Goal: Task Accomplishment & Management: Manage account settings

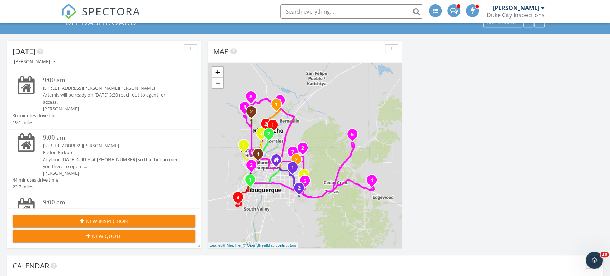
click at [347, 138] on div "1 1 2 3 1 2 3 1 2 3 4 5 6 7 8 9 1 2 1 2 1 2 1 2 + − Academy Road Northeast, Wyo…" at bounding box center [305, 155] width 194 height 185
click at [351, 134] on icon "6" at bounding box center [352, 134] width 3 height 5
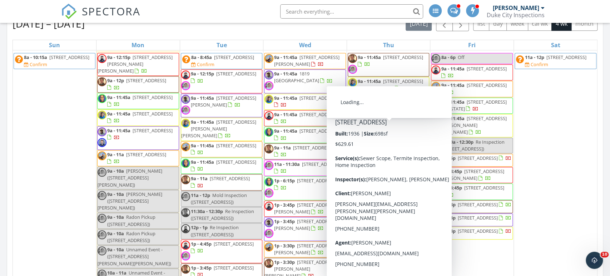
scroll to position [420, 0]
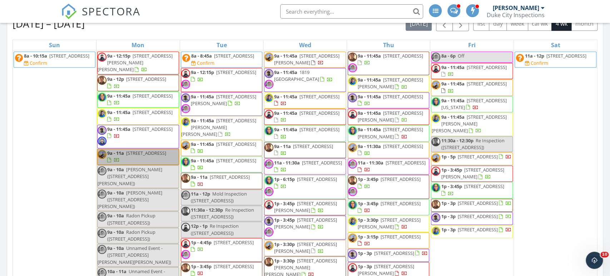
click at [47, 144] on div "28 8a - 10:15a 29 El Camino Loop NW, Rio Rancho 87144 Confirm" at bounding box center [54, 255] width 83 height 433
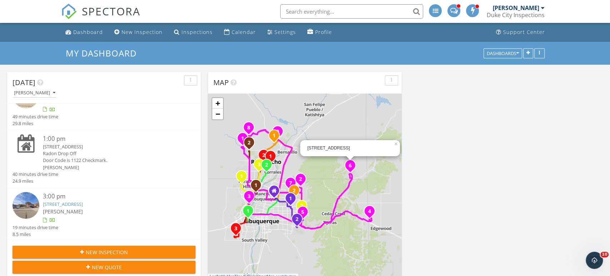
scroll to position [392, 0]
click at [129, 145] on div "1819 Truchas Peak Trail NE, Rio Rancho, NM 87144" at bounding box center [111, 146] width 137 height 7
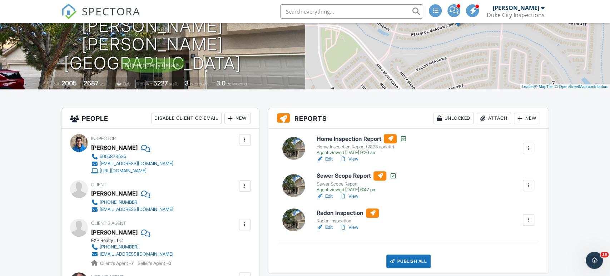
scroll to position [101, 0]
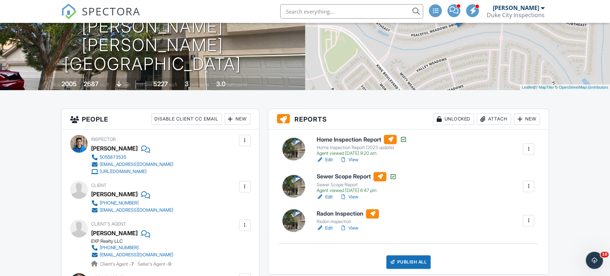
click at [502, 118] on div "Attach" at bounding box center [493, 118] width 34 height 11
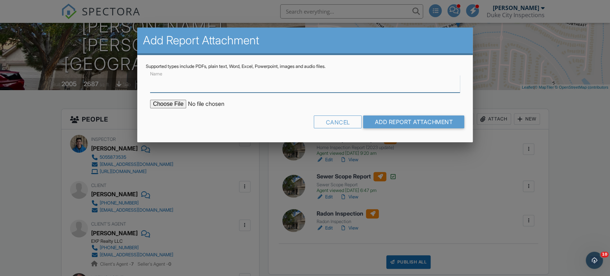
click at [304, 78] on input "Name" at bounding box center [305, 84] width 310 height 18
type input "Radon report"
click at [178, 101] on input "file" at bounding box center [210, 104] width 121 height 9
type input "C:\fakepath\628-Peaceful-Meadows-Drive-Northeast_RadonReport_37f3cd6f-76eb-48d4…"
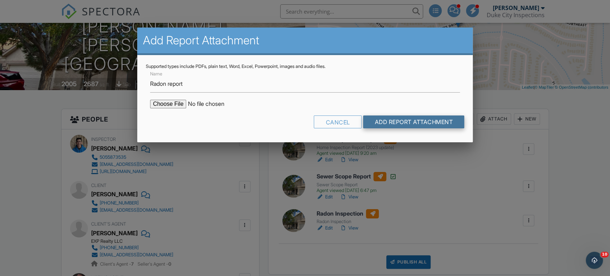
click at [378, 116] on input "Add Report Attachment" at bounding box center [413, 121] width 101 height 13
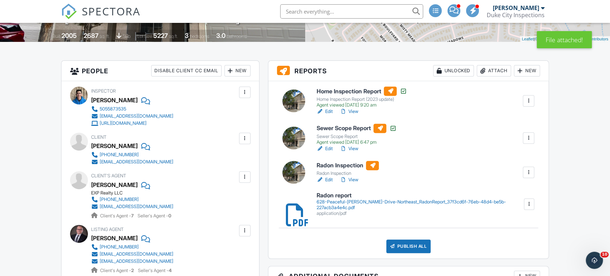
scroll to position [184, 0]
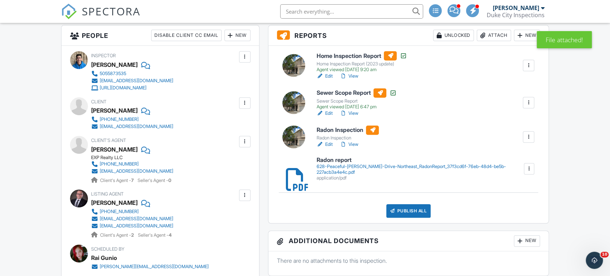
click at [527, 137] on div at bounding box center [528, 136] width 7 height 7
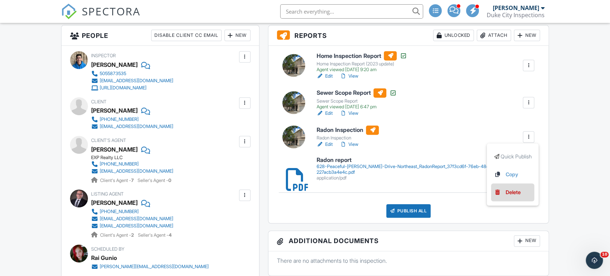
click at [507, 193] on div "Delete" at bounding box center [512, 192] width 15 height 8
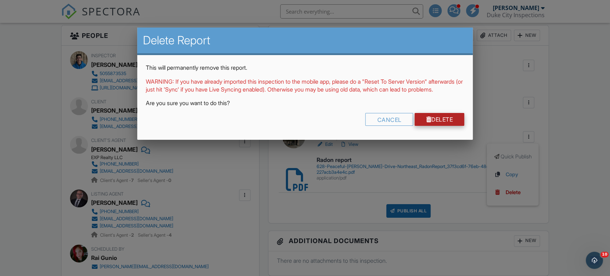
click at [440, 126] on link "Delete" at bounding box center [439, 119] width 50 height 13
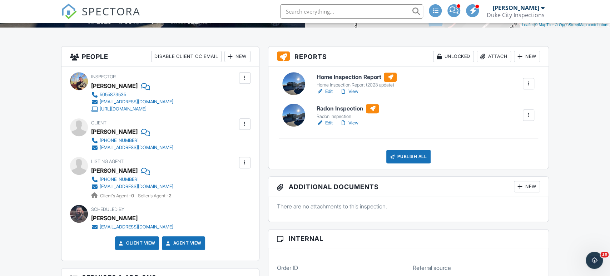
click at [498, 54] on div "Attach" at bounding box center [493, 56] width 34 height 11
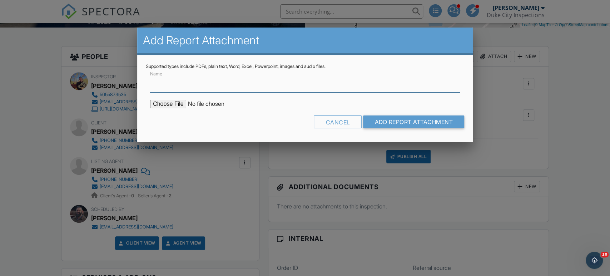
click at [246, 84] on input "Name" at bounding box center [305, 84] width 310 height 18
type input "Radon report"
click at [174, 103] on input "file" at bounding box center [210, 104] width 121 height 9
type input "C:\fakepath\4142-Silver-Springs-Rd-NE_RadonReport_aa988639-9ad8-4b5d-ba2b-3b618…"
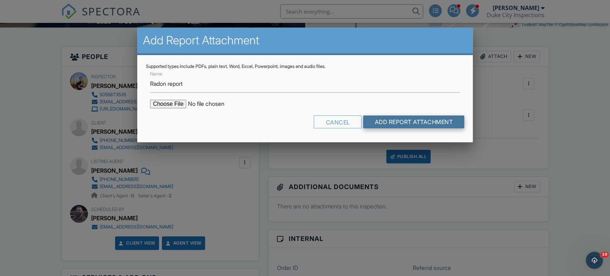
click at [385, 121] on input "Add Report Attachment" at bounding box center [413, 121] width 101 height 13
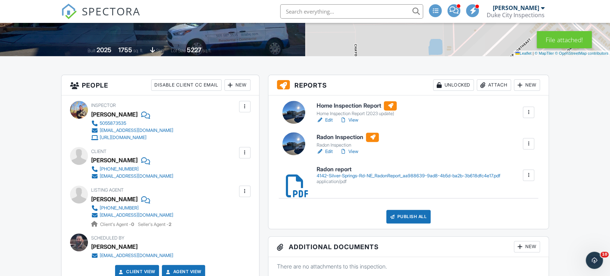
scroll to position [139, 0]
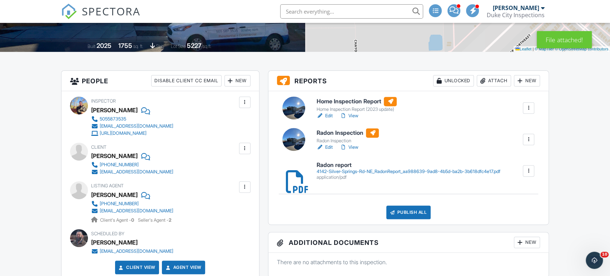
click at [528, 139] on div at bounding box center [528, 139] width 7 height 7
click at [506, 193] on div "Delete" at bounding box center [512, 195] width 15 height 8
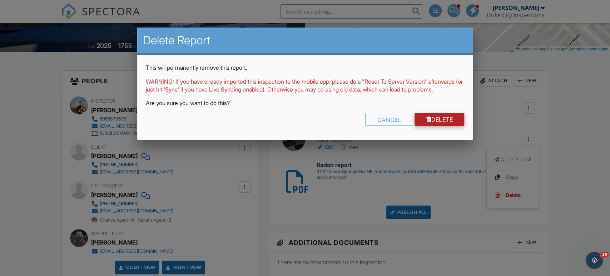
click at [441, 126] on link "Delete" at bounding box center [439, 119] width 50 height 13
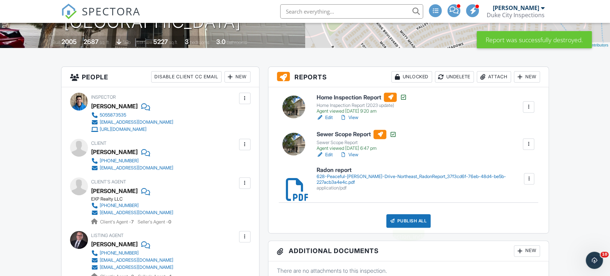
click at [399, 219] on div "Publish All" at bounding box center [408, 221] width 45 height 14
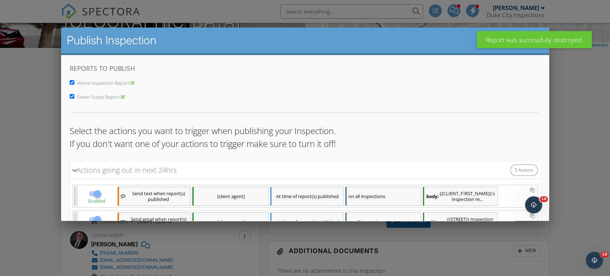
scroll to position [165, 0]
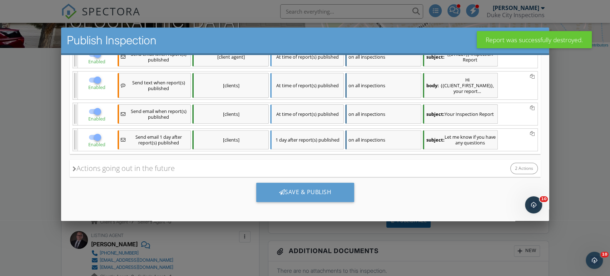
click at [99, 136] on div at bounding box center [97, 137] width 12 height 12
checkbox input "false"
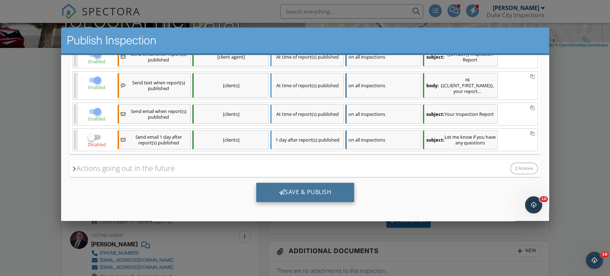
click at [281, 188] on div "Save & Publish" at bounding box center [305, 192] width 98 height 19
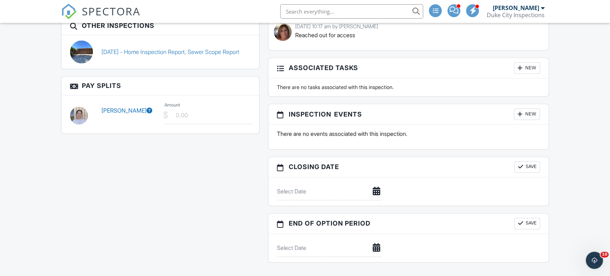
scroll to position [644, 0]
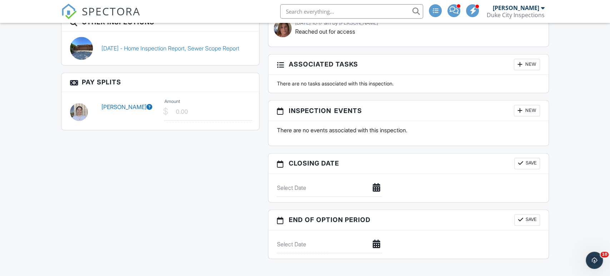
click at [524, 109] on div "New" at bounding box center [527, 110] width 26 height 11
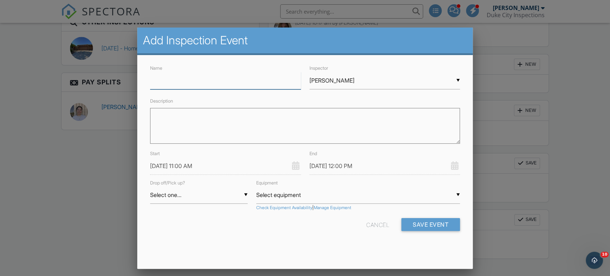
click at [231, 84] on input "Name" at bounding box center [225, 81] width 150 height 18
type input "Radon Pickup"
click at [246, 119] on textarea "Description" at bounding box center [305, 126] width 310 height 36
type textarea "Angelo will have to give access. get in touch morning of to confirm time"
click at [361, 86] on input "[PERSON_NAME]" at bounding box center [384, 81] width 150 height 18
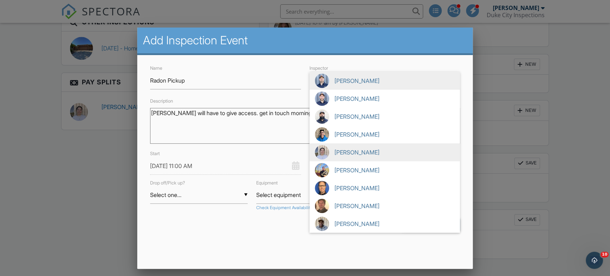
click at [361, 156] on span "[PERSON_NAME]" at bounding box center [384, 152] width 150 height 18
type input "[PERSON_NAME]"
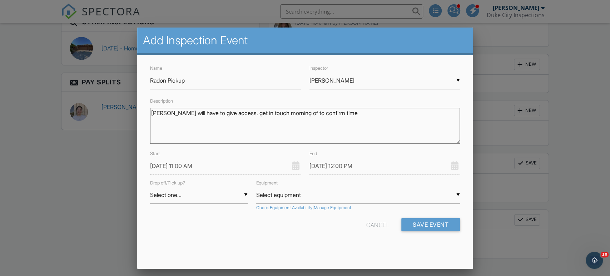
click at [175, 173] on input "[DATE] 11:00 AM" at bounding box center [225, 166] width 150 height 18
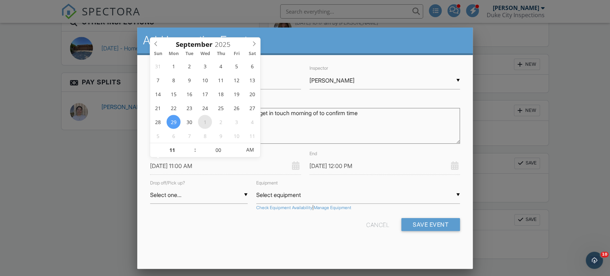
type input "10/01/2025 11:00 AM"
type input "10/01/2025 12:00 PM"
click at [190, 145] on span at bounding box center [191, 146] width 5 height 7
type input "10/01/2025 12:00 PM"
type input "12"
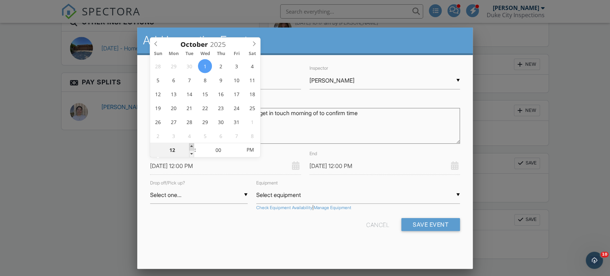
type input "10/01/2025 1:00 PM"
click at [368, 124] on textarea "Angelo will have to give access. get in touch morning of to confirm time" at bounding box center [305, 126] width 310 height 36
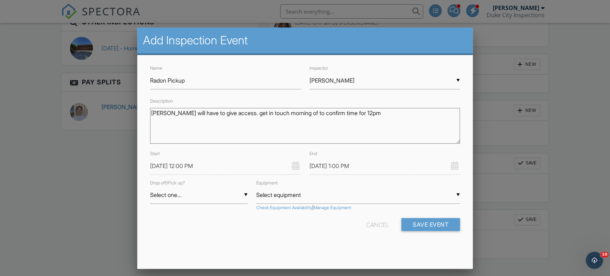
click at [296, 109] on textarea "Angelo will have to give access. get in touch morning of to confirm time for 12…" at bounding box center [305, 126] width 310 height 36
type textarea "Angelo will have to give access. get in touch morning of to confirm time for 12…"
click at [380, 154] on div "End 10/01/2025 1:00 PM" at bounding box center [384, 161] width 159 height 25
click at [419, 219] on button "Save Event" at bounding box center [430, 224] width 59 height 13
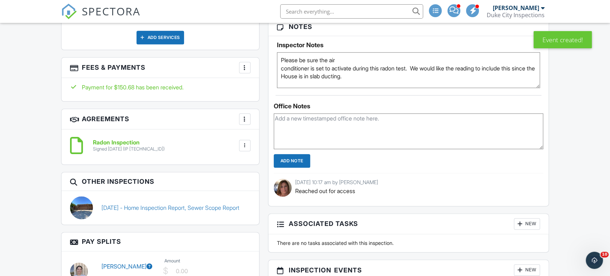
scroll to position [487, 0]
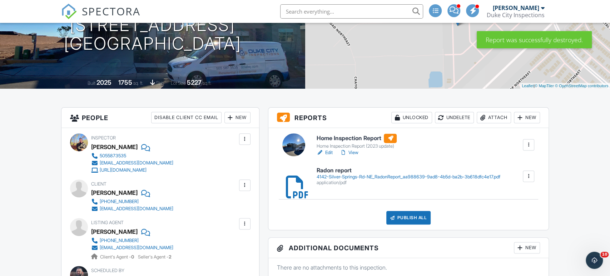
scroll to position [143, 0]
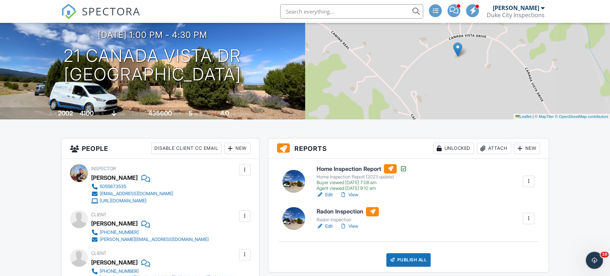
click at [501, 150] on div "Attach" at bounding box center [493, 148] width 34 height 11
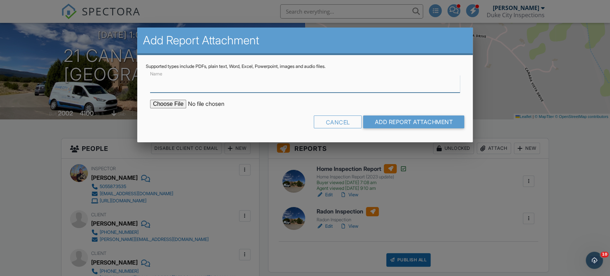
click at [281, 89] on input "Name" at bounding box center [305, 84] width 310 height 18
type input "Radon report"
click at [171, 100] on input "file" at bounding box center [210, 104] width 121 height 9
type input "C:\fakepath\21-Canada-Vista-Dr_RadonReport_b32d272a-8155-4755-830d-b531afb13bc8…"
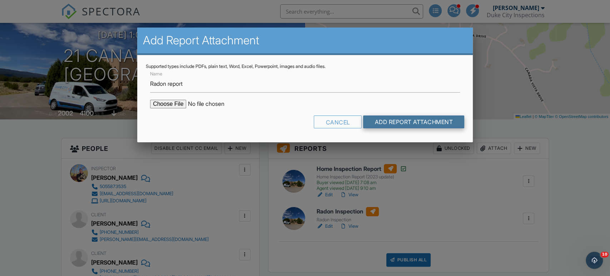
click at [393, 119] on input "Add Report Attachment" at bounding box center [413, 121] width 101 height 13
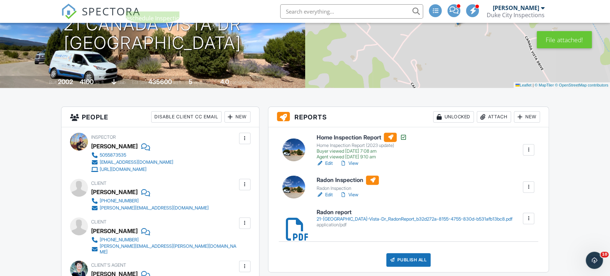
scroll to position [104, 0]
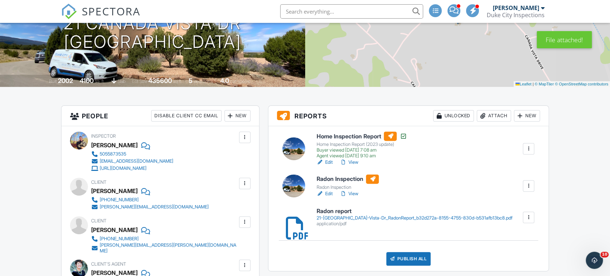
click at [528, 184] on div at bounding box center [528, 185] width 7 height 7
click at [510, 239] on div "Delete" at bounding box center [512, 241] width 15 height 8
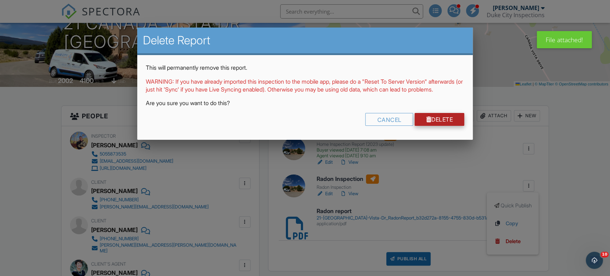
click at [435, 126] on link "Delete" at bounding box center [439, 119] width 50 height 13
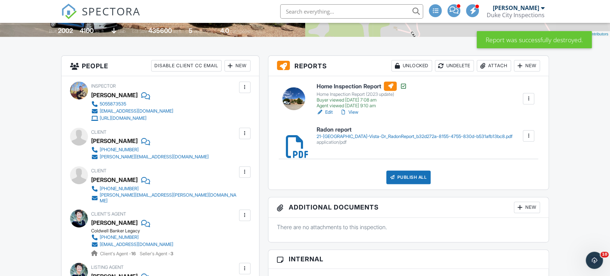
scroll to position [161, 0]
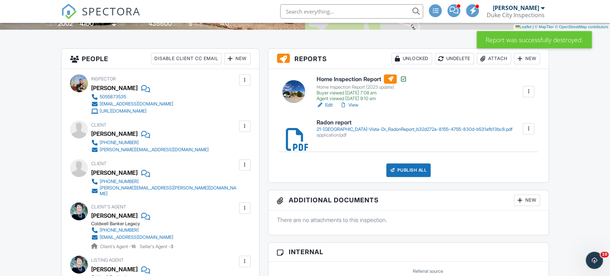
click at [404, 170] on div "Publish All" at bounding box center [408, 170] width 45 height 14
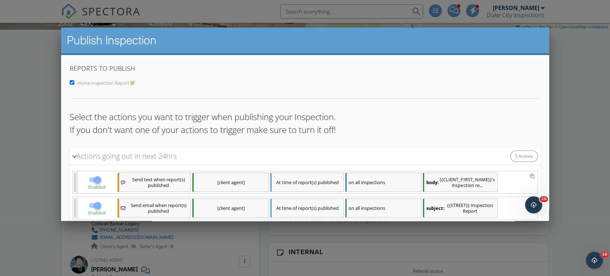
scroll to position [151, 0]
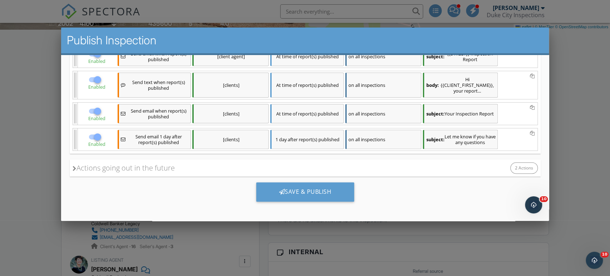
click at [91, 136] on div at bounding box center [97, 137] width 12 height 12
checkbox input "false"
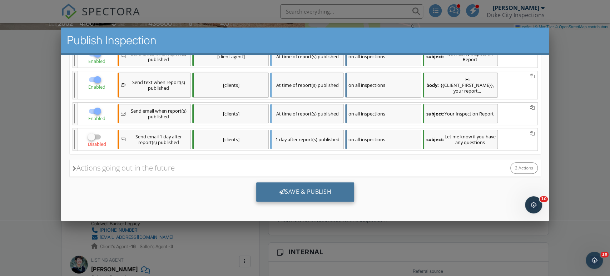
click at [292, 193] on div "Save & Publish" at bounding box center [305, 191] width 98 height 19
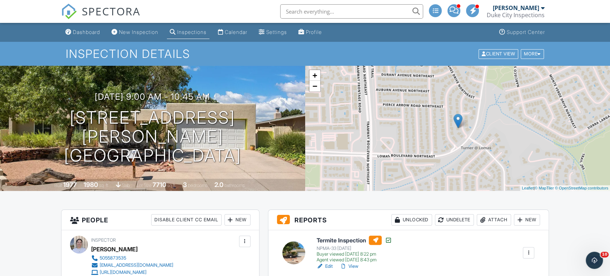
scroll to position [154, 0]
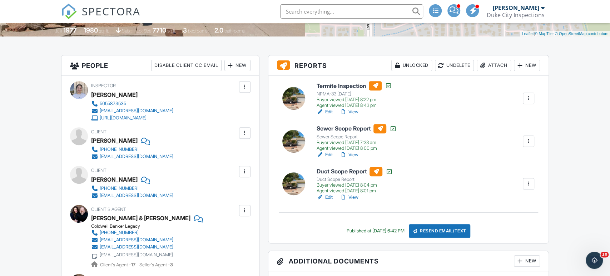
click at [484, 65] on div at bounding box center [482, 65] width 7 height 7
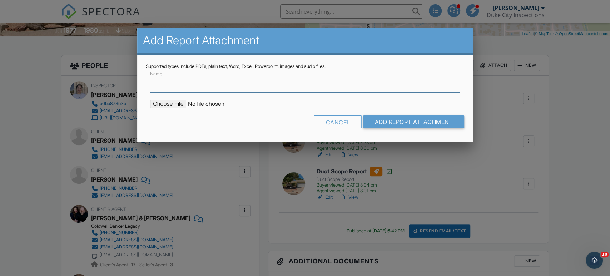
click at [258, 86] on input "Name" at bounding box center [305, 84] width 310 height 18
type input "Radon report"
click at [164, 106] on input "file" at bounding box center [210, 104] width 121 height 9
type input "C:\fakepath\1209-Parsons-St-NE_RadonReport_c888450f-f34b-4d4e-b595-4c1f2a97c440…"
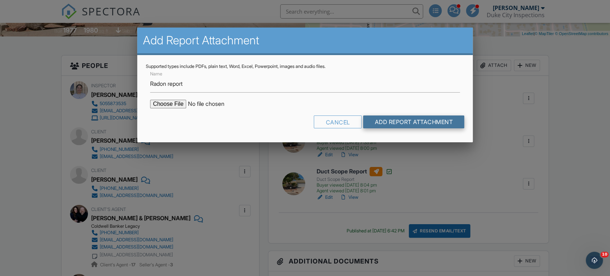
click at [377, 119] on input "Add Report Attachment" at bounding box center [413, 121] width 101 height 13
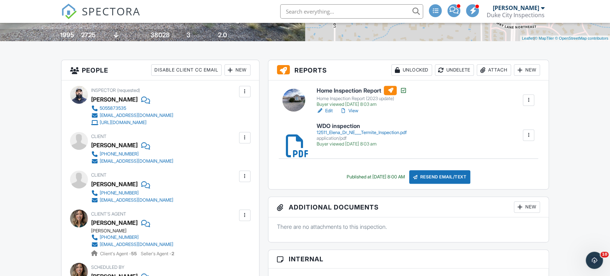
scroll to position [155, 0]
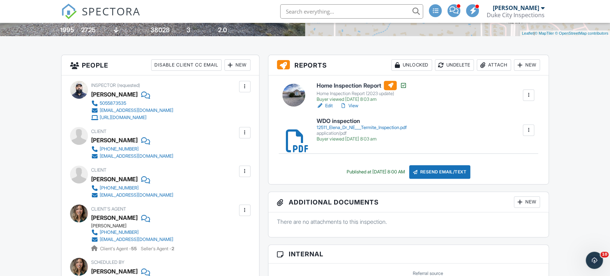
click at [493, 65] on div "Attach" at bounding box center [493, 64] width 34 height 11
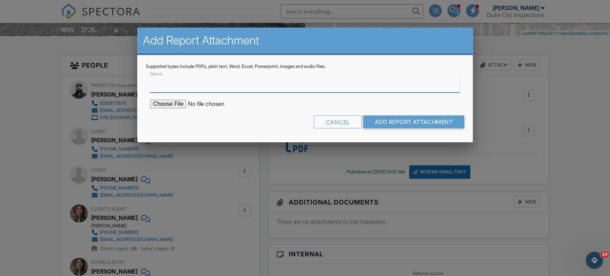
click at [329, 86] on input "Name" at bounding box center [305, 84] width 310 height 18
type input "Radon report"
click at [170, 106] on input "file" at bounding box center [210, 104] width 121 height 9
type input "C:\fakepath\12511-[PERSON_NAME]-Drive-Northeast_RadonReport_9396c533-097c-40af-…"
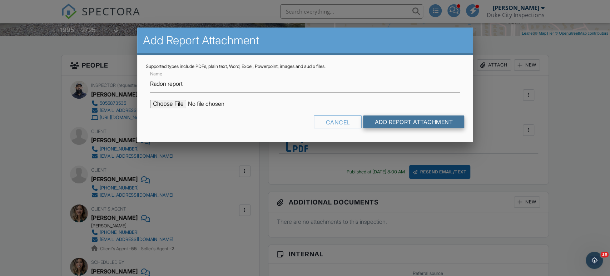
click at [393, 116] on input "Add Report Attachment" at bounding box center [413, 121] width 101 height 13
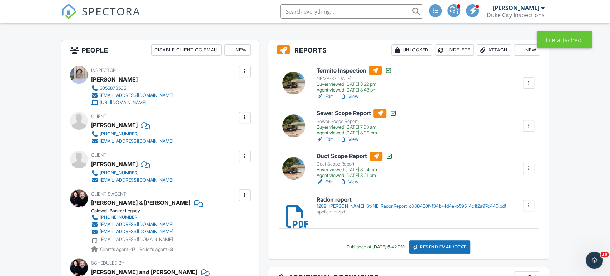
scroll to position [175, 0]
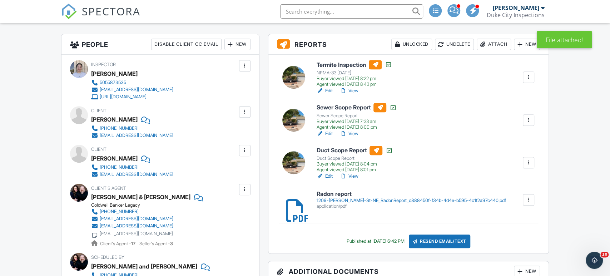
click at [453, 239] on div "Resend Email/Text" at bounding box center [439, 241] width 61 height 14
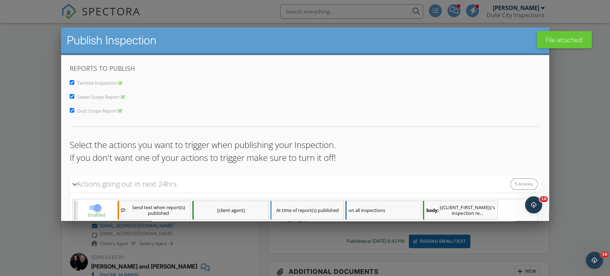
scroll to position [179, 0]
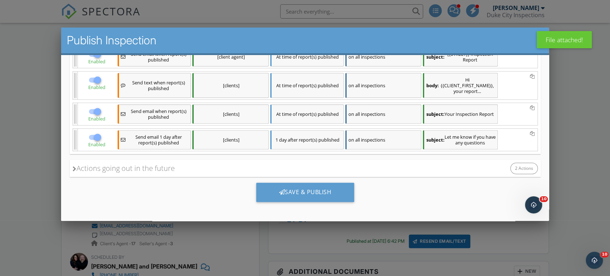
click at [101, 139] on div at bounding box center [97, 137] width 12 height 12
checkbox input "false"
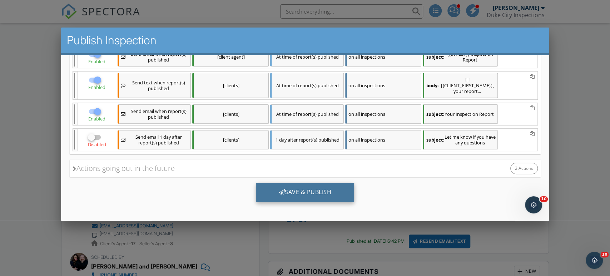
click at [288, 191] on div "Save & Publish" at bounding box center [305, 192] width 98 height 19
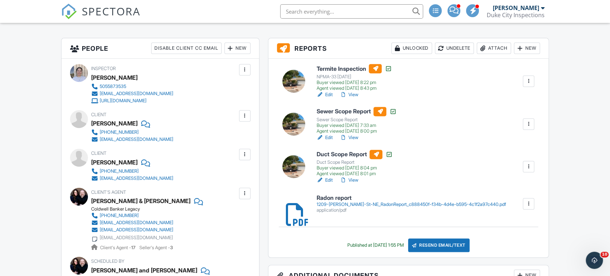
scroll to position [178, 0]
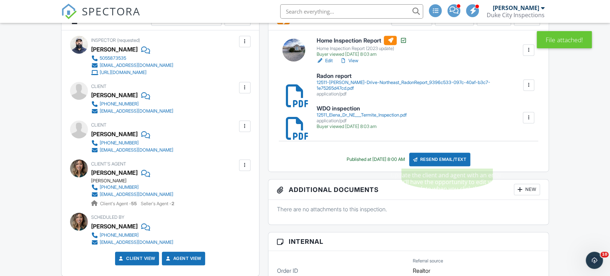
click at [443, 160] on div "Resend Email/Text" at bounding box center [439, 160] width 61 height 14
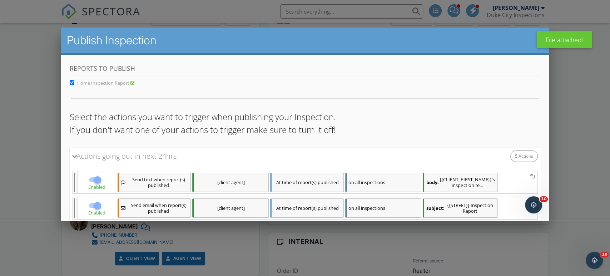
scroll to position [151, 0]
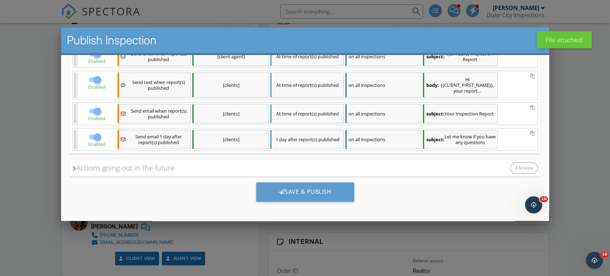
click at [100, 138] on div at bounding box center [97, 137] width 12 height 12
checkbox input "false"
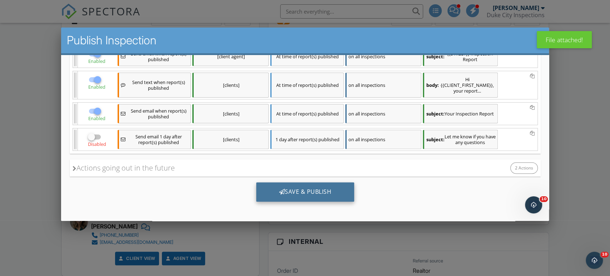
click at [278, 185] on div "Save & Publish" at bounding box center [305, 191] width 98 height 19
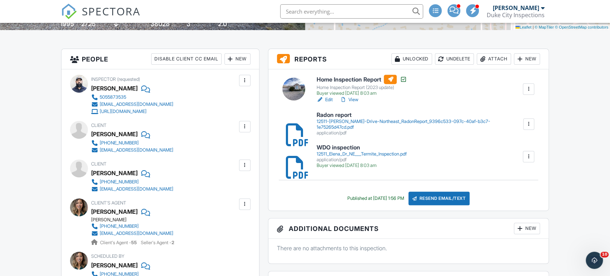
scroll to position [170, 0]
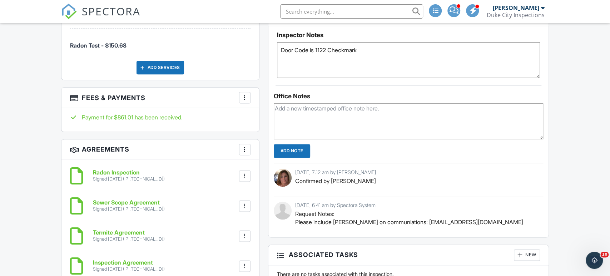
scroll to position [569, 0]
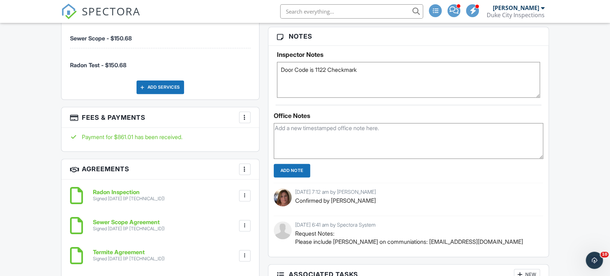
click at [380, 70] on textarea "Door Code is 1122 Checkmark" at bounding box center [408, 80] width 263 height 36
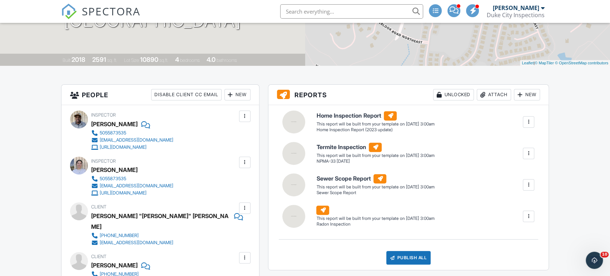
scroll to position [0, 0]
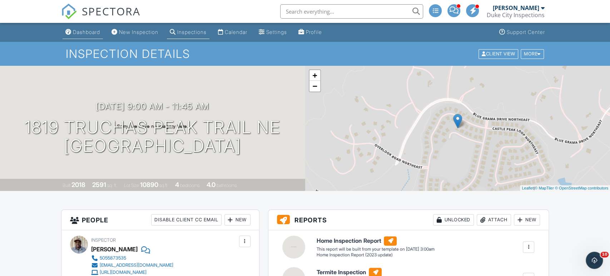
type textarea "Door Code is 1122 Checkmark radon will be ready at 9:30 day of inspection"
click at [88, 36] on link "Dashboard" at bounding box center [83, 32] width 40 height 13
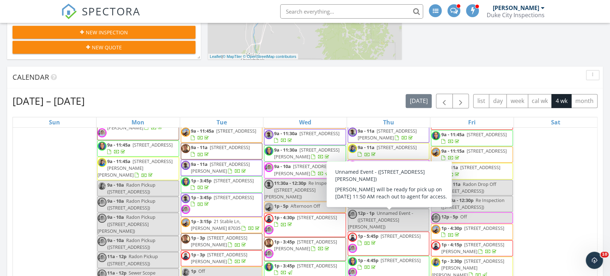
scroll to position [81, 0]
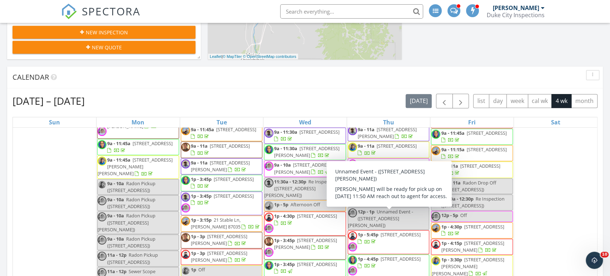
click at [397, 221] on span "Unnamed Event - (6045 Nauman Dr , Albuquerque)" at bounding box center [380, 218] width 65 height 20
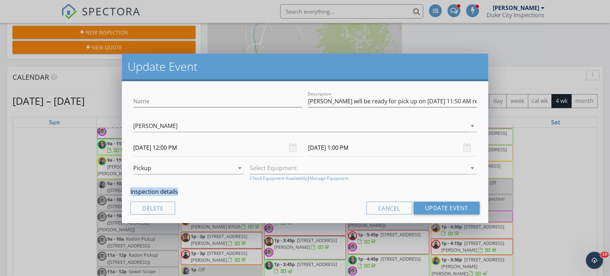
click at [554, 228] on div "Update Event Name Description Robin will be ready for pick up on 9/25 @ 11:50 A…" at bounding box center [305, 138] width 610 height 276
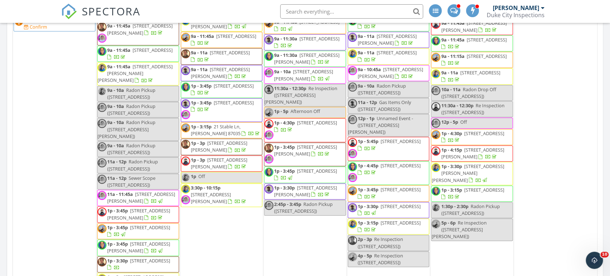
scroll to position [61, 0]
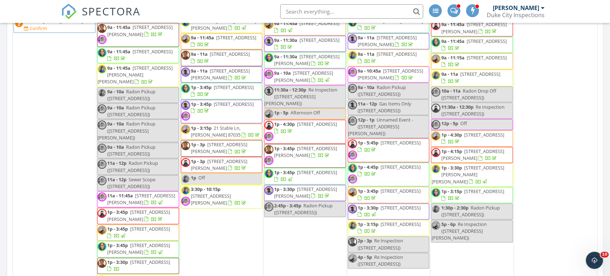
click at [0, 146] on div "Today Cassandra McGee 9:00 am 628 Peaceful Meadows Dr NE, Rio Rancho, NM 87144 …" at bounding box center [305, 102] width 610 height 739
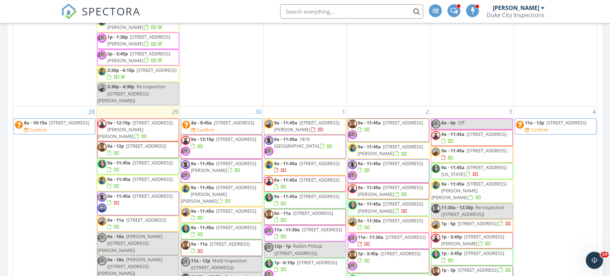
scroll to position [376, 0]
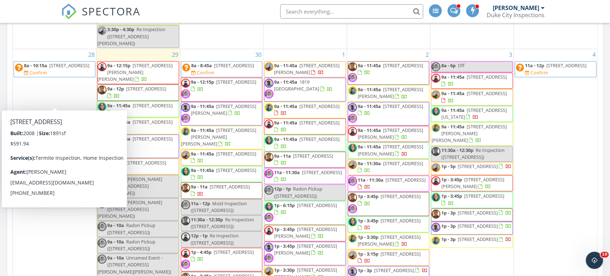
click at [0, 218] on div "Today Cassandra McGee 9:00 am 628 Peaceful Meadows Dr NE, Rio Rancho, NM 87144 …" at bounding box center [305, 102] width 610 height 739
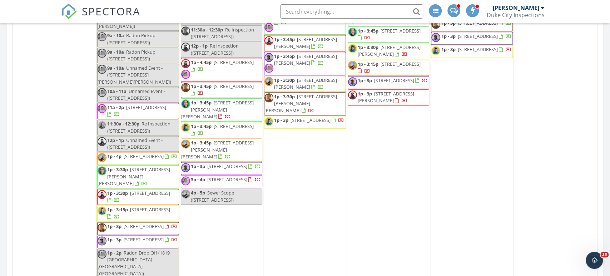
scroll to position [566, 0]
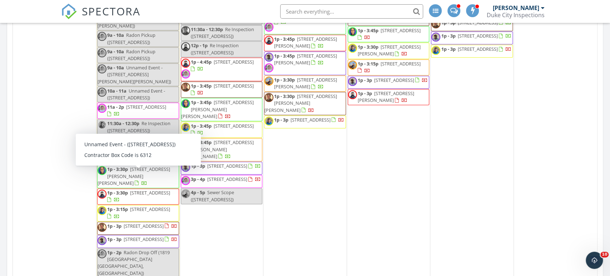
click at [0, 75] on div "Today Cassandra McGee 9:00 am 628 Peaceful Meadows Dr NE, Rio Rancho, NM 87144 …" at bounding box center [305, 102] width 610 height 739
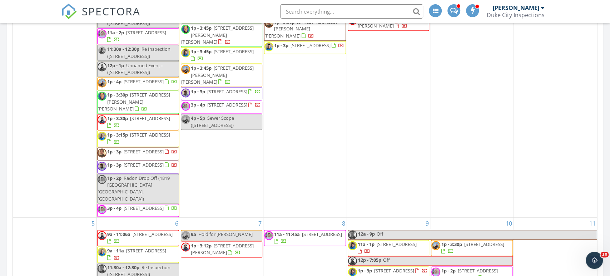
scroll to position [643, 0]
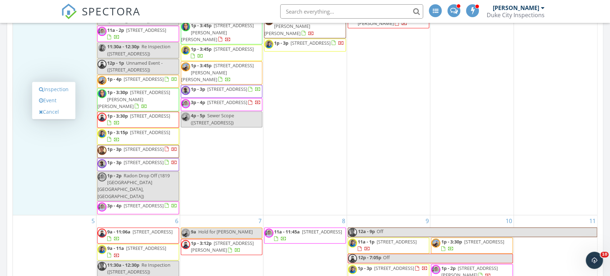
click at [0, 134] on div "Today Cassandra McGee 9:00 am 628 Peaceful Meadows Dr NE, Rio Rancho, NM 87144 …" at bounding box center [305, 102] width 610 height 739
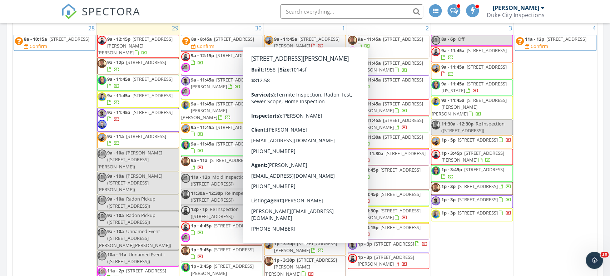
scroll to position [426, 0]
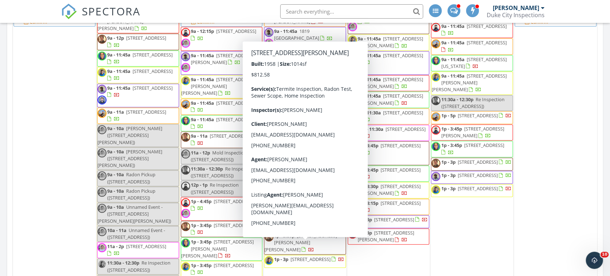
click at [601, 144] on div "Sep 21 – Oct 18, 2025 today list day week cal wk 4 wk month Sun Mon Tue Wed Thu…" at bounding box center [304, 138] width 595 height 325
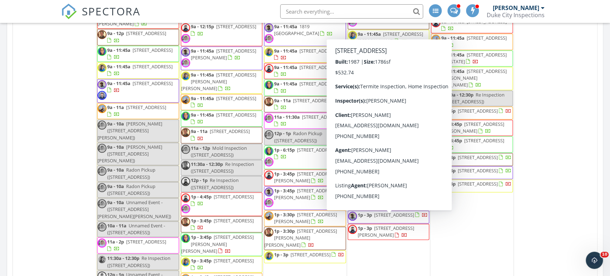
scroll to position [430, 0]
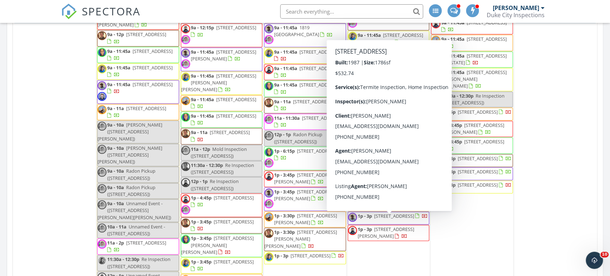
click at [591, 226] on div "4 11a - 12p 8439 Brook St NE, Albuquerque 87113 Confirm" at bounding box center [555, 211] width 83 height 433
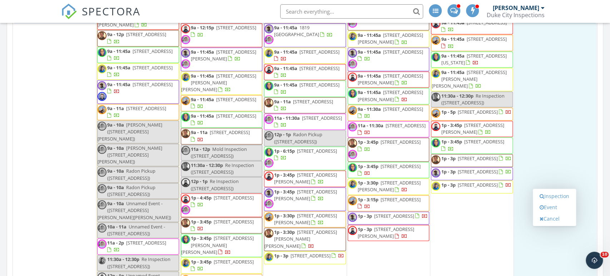
click at [603, 226] on div "Today Cassandra McGee 9:00 am 628 Peaceful Meadows Dr NE, Rio Rancho, NM 87144 …" at bounding box center [305, 102] width 610 height 739
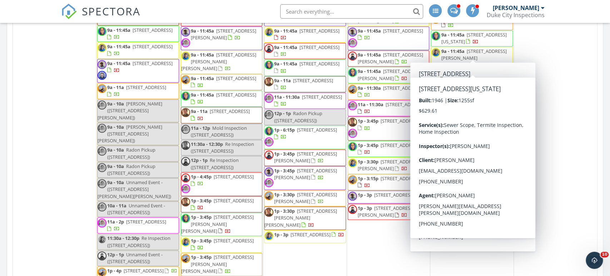
scroll to position [451, 0]
click at [604, 148] on div "Today Cassandra McGee 9:00 am 628 Peaceful Meadows Dr NE, Rio Rancho, NM 87144 …" at bounding box center [305, 102] width 610 height 739
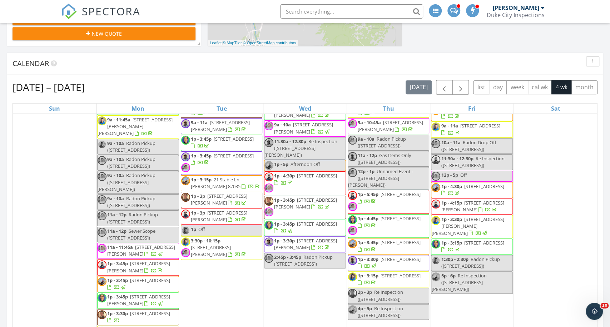
scroll to position [236, 0]
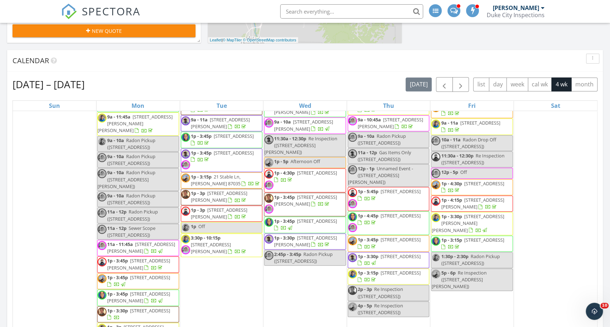
click at [568, 3] on nav "SPECTORA Cassandra McGee Duke City Inspections Role: Inspector Dashboard New In…" at bounding box center [305, 11] width 610 height 23
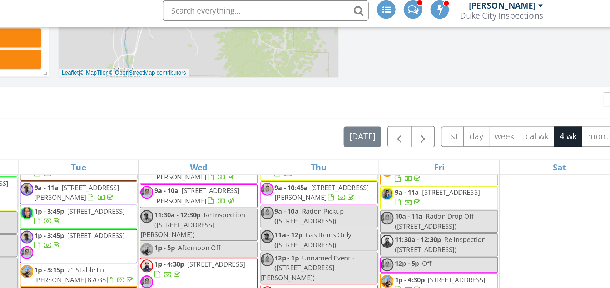
scroll to position [221, 0]
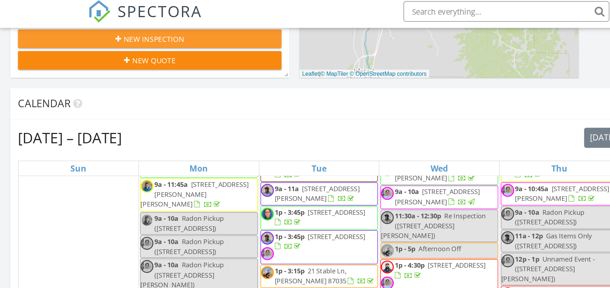
click at [100, 35] on button "New Inspection" at bounding box center [104, 30] width 183 height 13
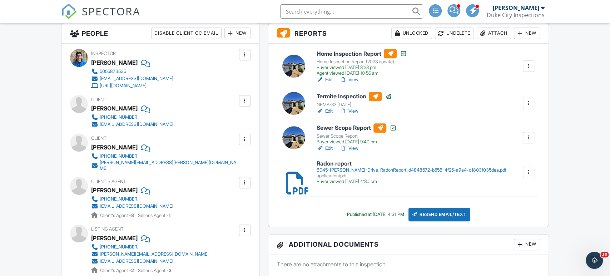
scroll to position [189, 0]
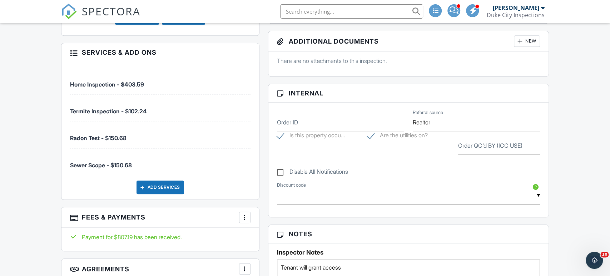
scroll to position [376, 0]
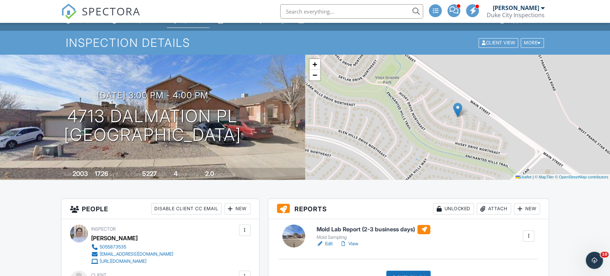
scroll to position [4, 0]
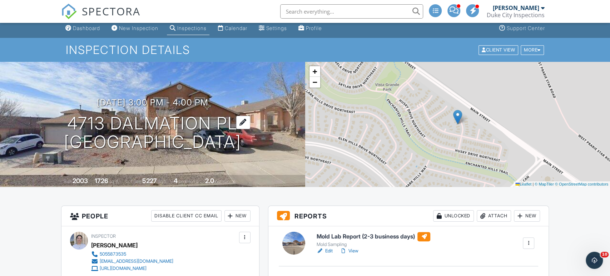
click at [123, 119] on h1 "4713 Dalmation Pl Rio Rancho, NM 87144" at bounding box center [152, 133] width 177 height 38
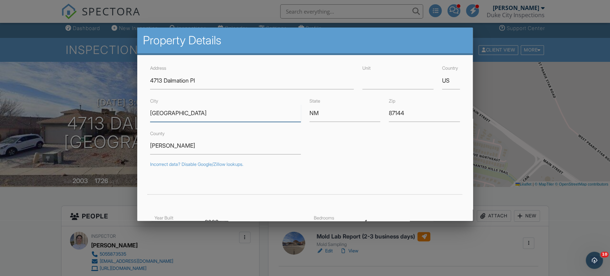
drag, startPoint x: 182, startPoint y: 110, endPoint x: 144, endPoint y: 113, distance: 37.6
click at [144, 113] on div "Address 4713 Dalmation Pl Unit Country US City Rio Rancho State NM Zip 87144 Co…" at bounding box center [304, 220] width 335 height 330
click at [76, 140] on div at bounding box center [305, 136] width 610 height 345
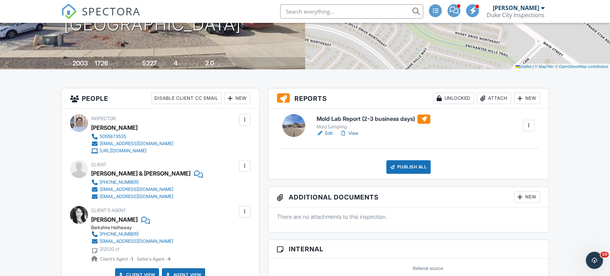
scroll to position [122, 0]
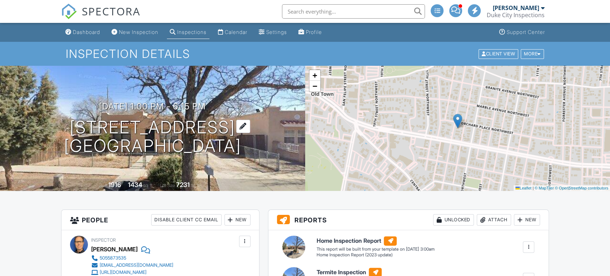
click at [161, 126] on h1 "[STREET_ADDRESS] [GEOGRAPHIC_DATA], NM 87104" at bounding box center [152, 137] width 177 height 38
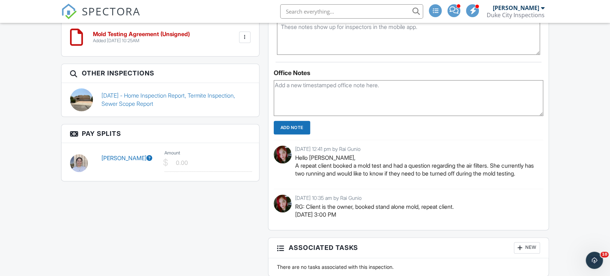
scroll to position [517, 0]
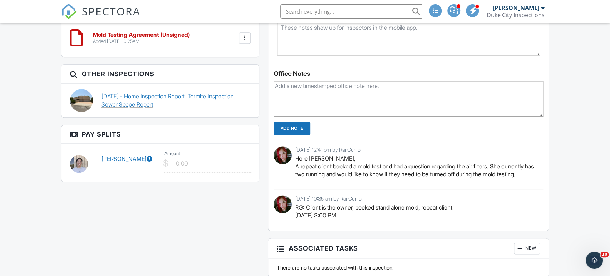
click at [198, 93] on link "07/24/2024 - Home Inspection Report, Termite Inspection, Sewer Scope Report" at bounding box center [175, 100] width 149 height 16
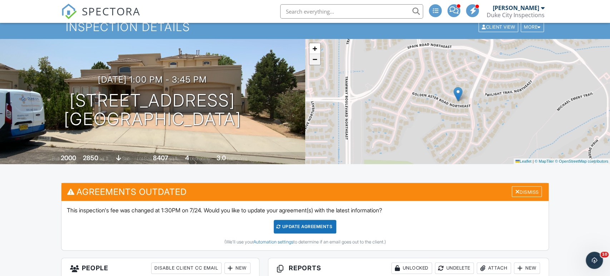
click at [317, 64] on link "−" at bounding box center [314, 59] width 11 height 11
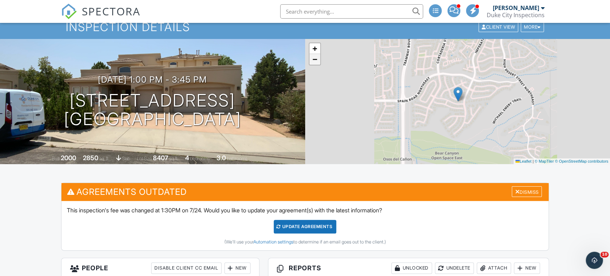
click at [317, 64] on link "−" at bounding box center [314, 59] width 11 height 11
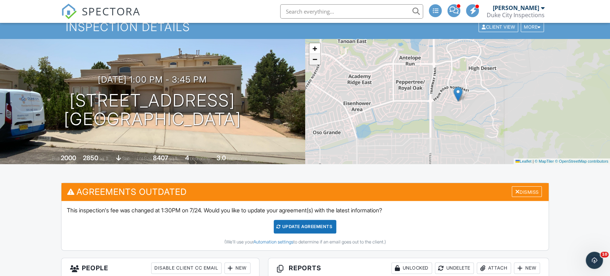
click at [317, 64] on link "−" at bounding box center [314, 59] width 11 height 11
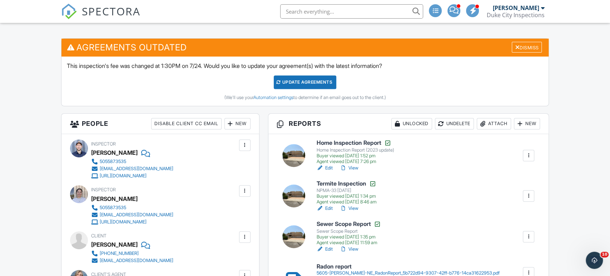
scroll to position [119, 0]
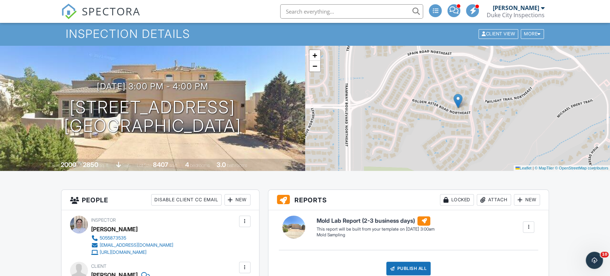
scroll to position [19, 0]
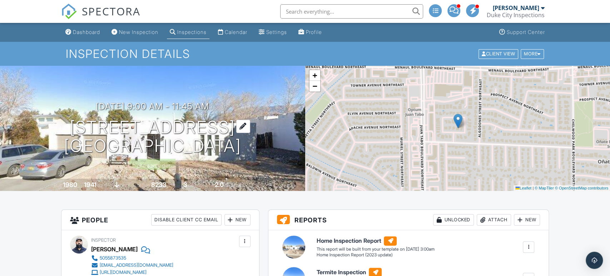
click at [217, 136] on h1 "11815 Apache Ave NE Albuquerque, NM 87112" at bounding box center [152, 137] width 177 height 38
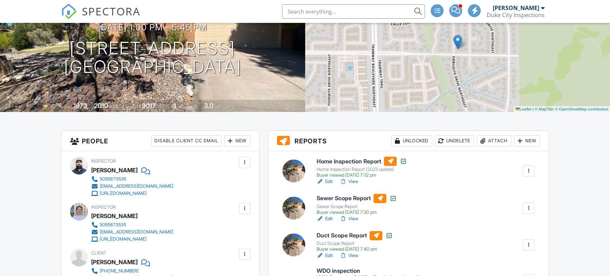
click at [493, 140] on div "Attach" at bounding box center [493, 140] width 34 height 11
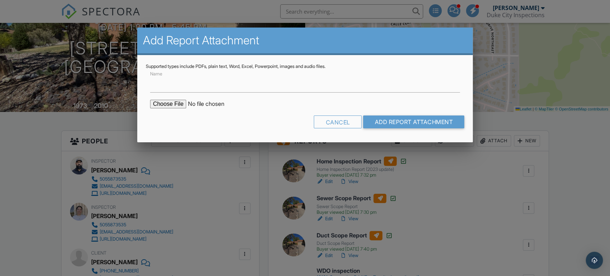
click at [255, 72] on div "Name" at bounding box center [305, 80] width 318 height 23
click at [250, 91] on input "Name" at bounding box center [305, 84] width 310 height 18
type input "Mold Report"
click at [171, 105] on input "file" at bounding box center [210, 104] width 121 height 9
